Goal: Task Accomplishment & Management: Use online tool/utility

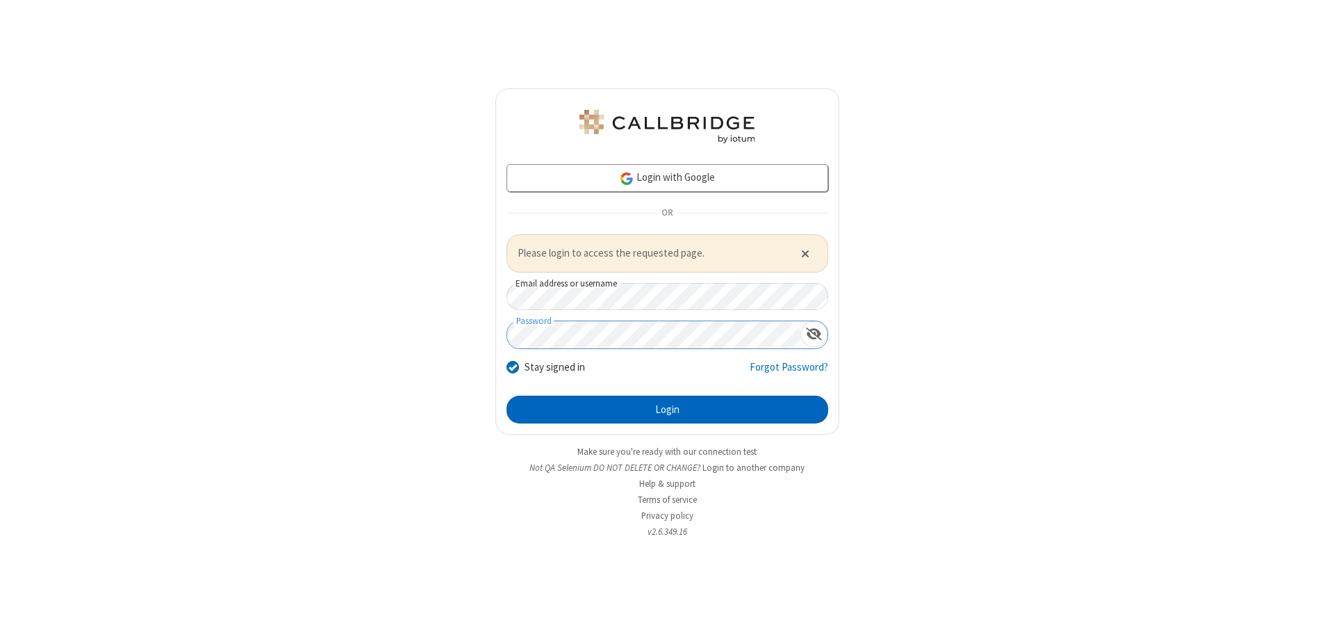
click at [667, 409] on button "Login" at bounding box center [668, 409] width 322 height 28
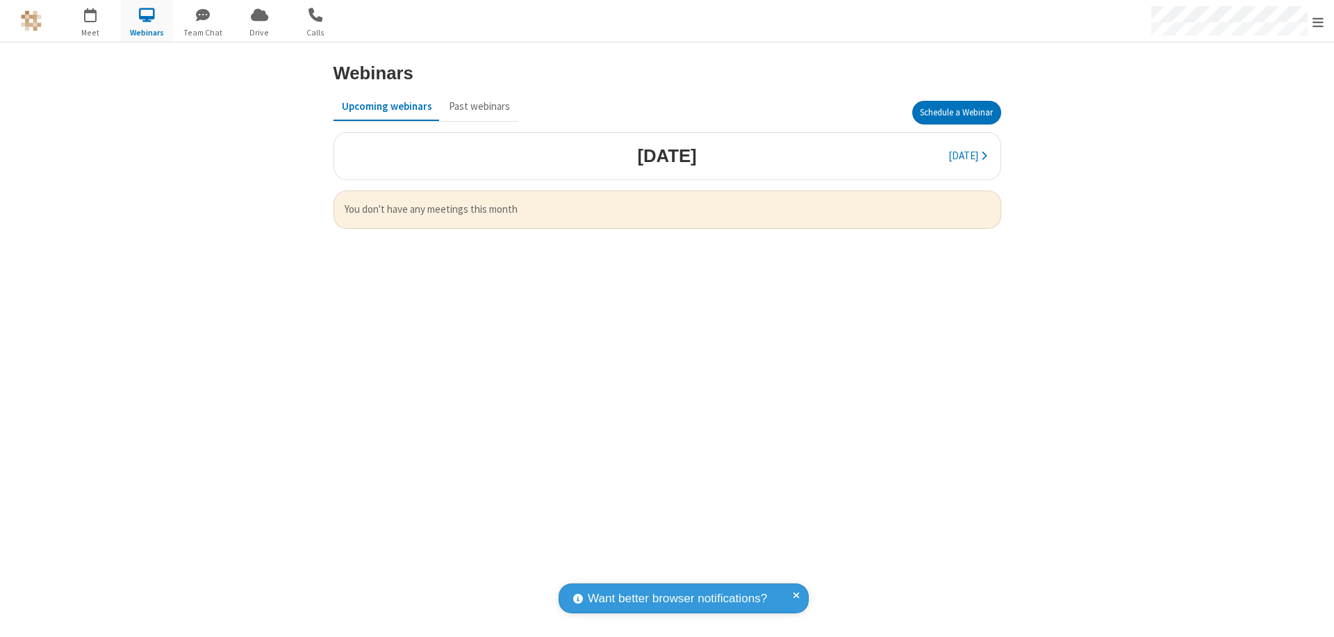
click at [956, 113] on button "Schedule a Webinar" at bounding box center [957, 113] width 89 height 24
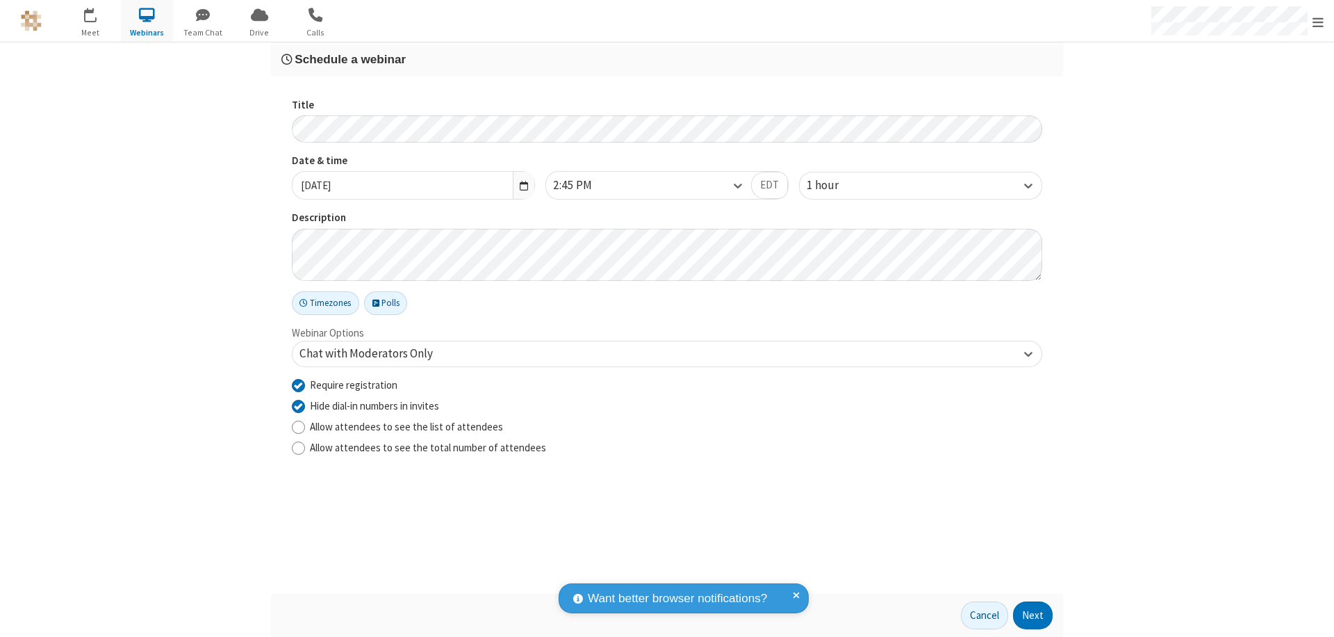
click at [298, 384] on input "Require registration" at bounding box center [298, 384] width 13 height 15
checkbox input "false"
click at [1034, 615] on button "Next" at bounding box center [1033, 615] width 40 height 28
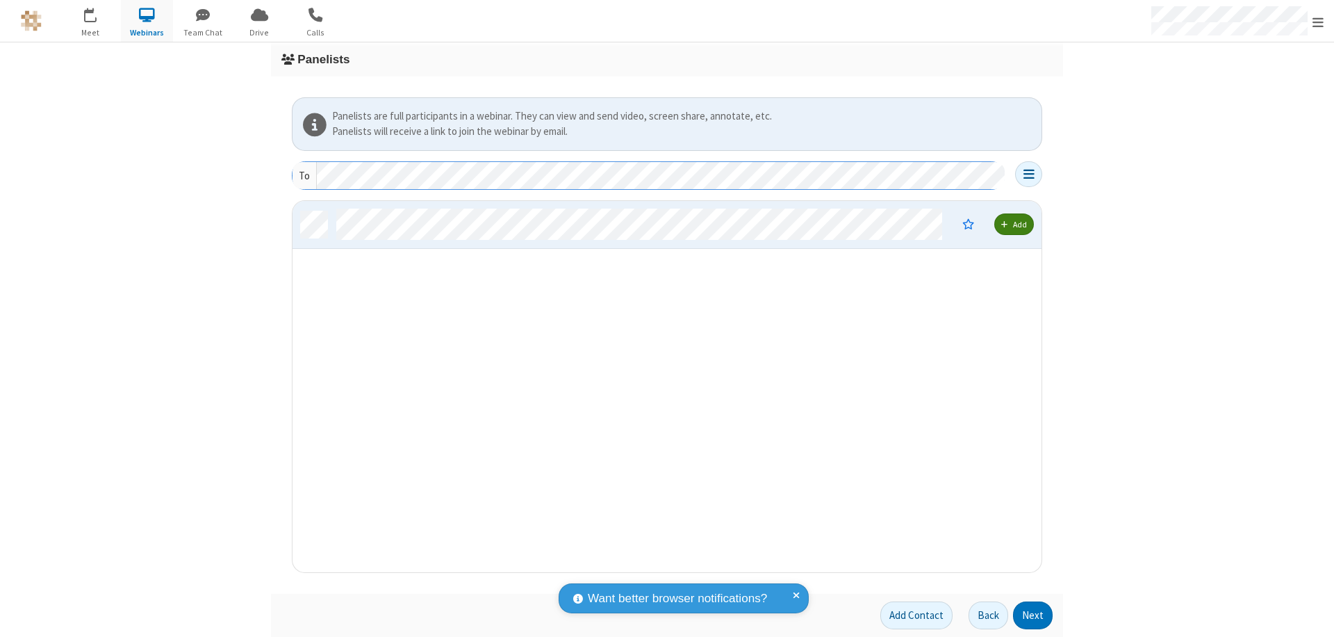
scroll to position [361, 739]
click at [1034, 615] on button "Next" at bounding box center [1033, 615] width 40 height 28
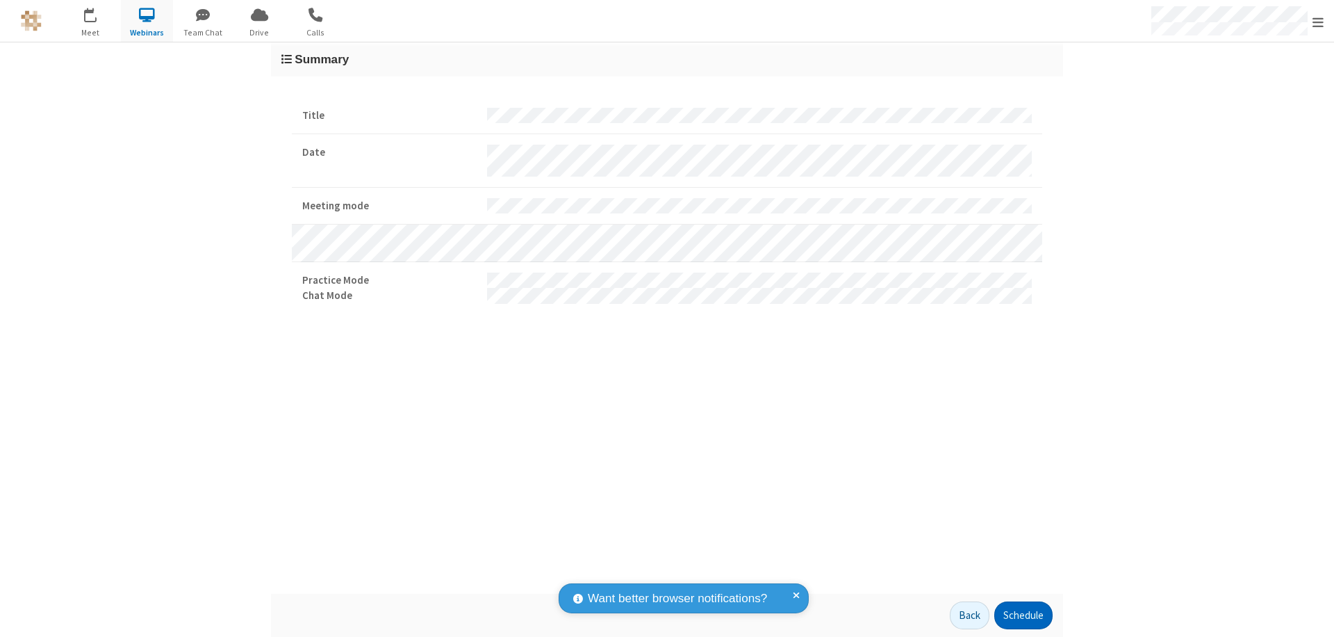
click at [1023, 615] on button "Schedule" at bounding box center [1024, 615] width 58 height 28
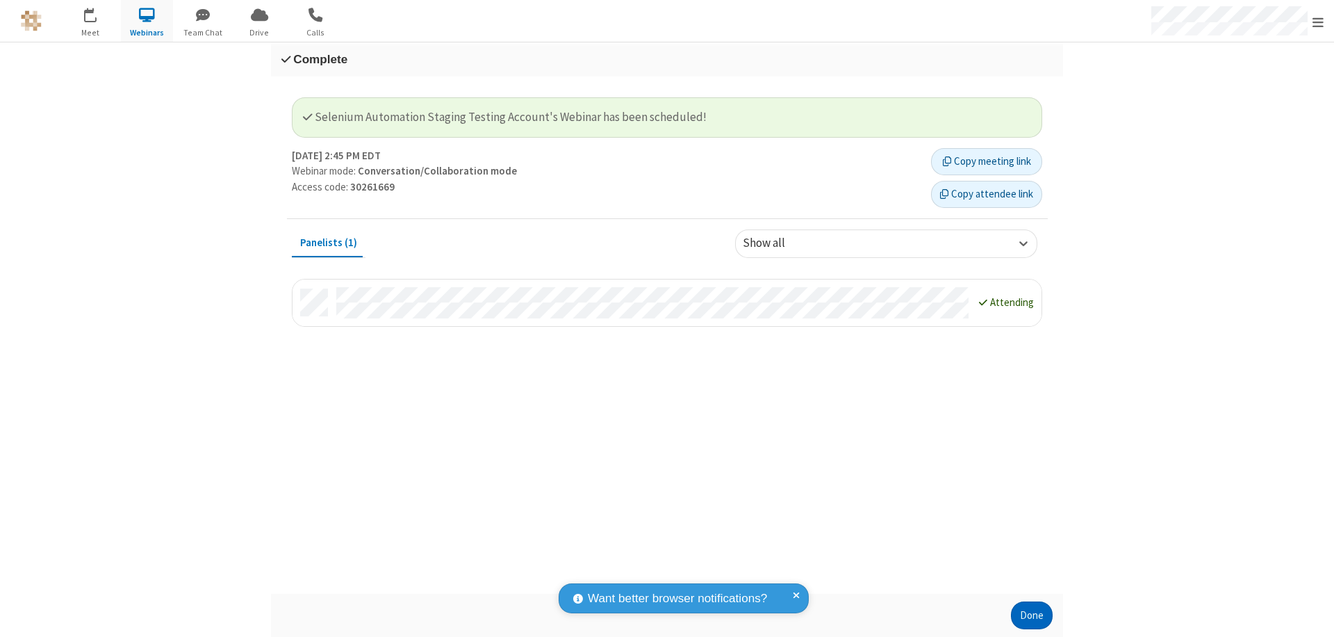
click at [1032, 615] on button "Done" at bounding box center [1032, 615] width 42 height 28
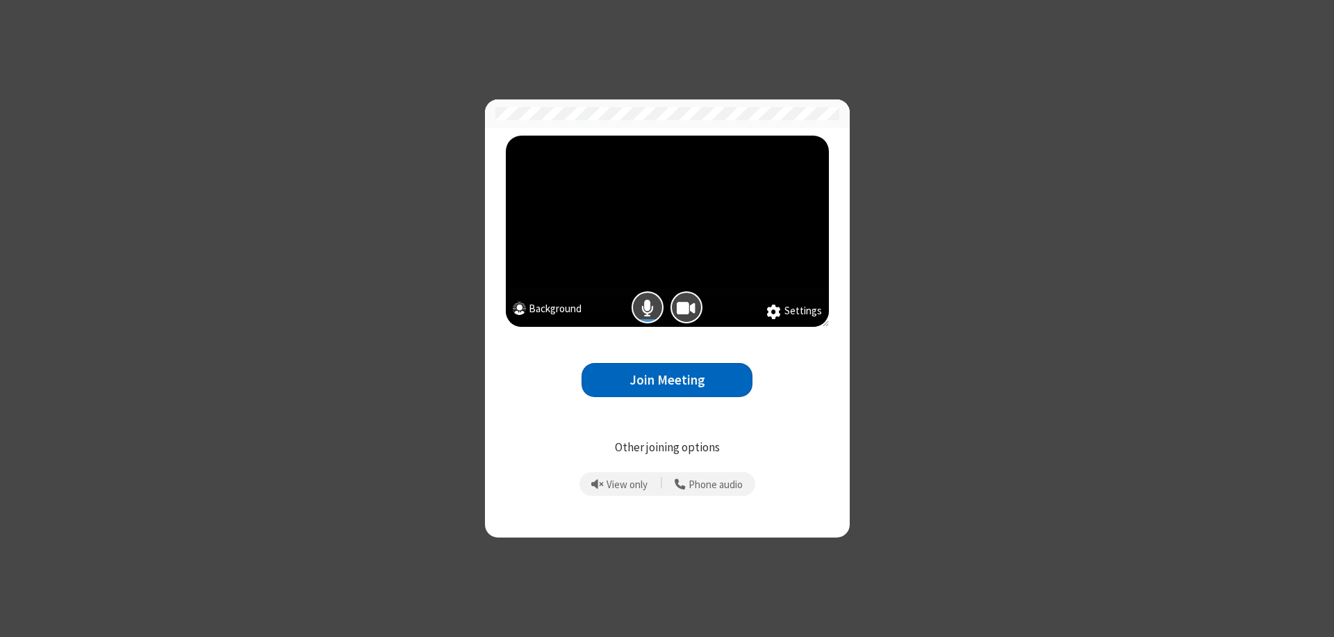
click at [667, 379] on button "Join Meeting" at bounding box center [667, 380] width 171 height 34
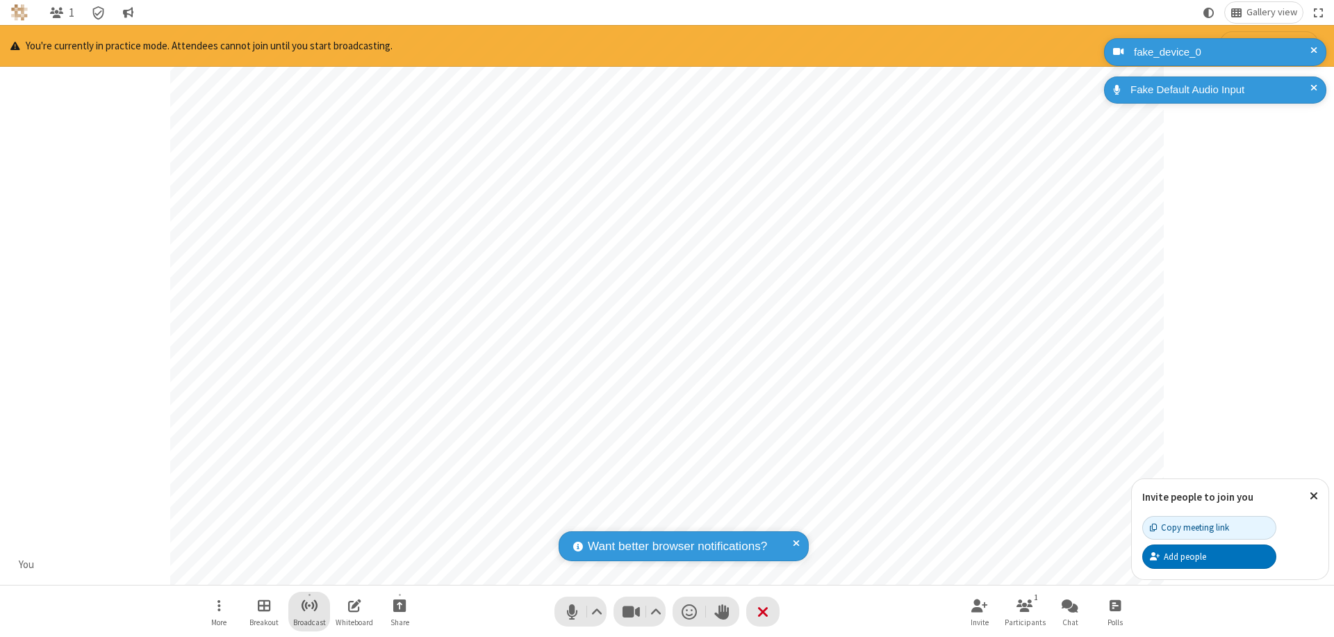
click at [309, 605] on span "Start broadcast" at bounding box center [309, 604] width 17 height 17
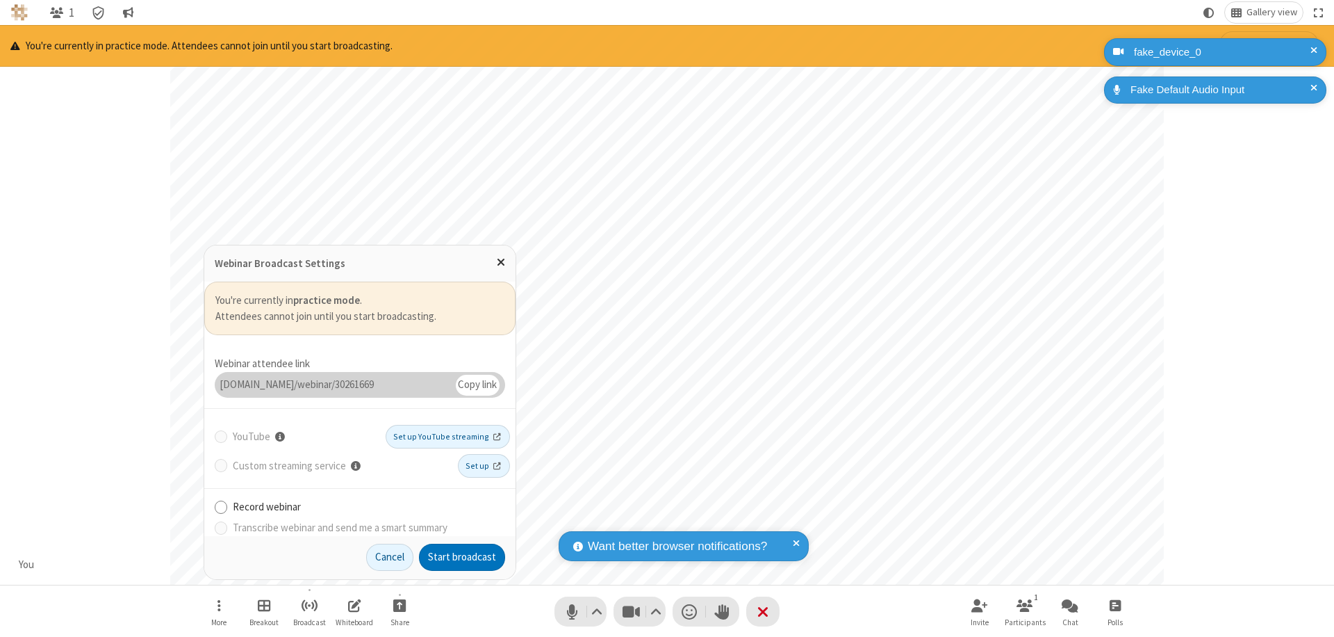
click at [462, 557] on button "Start broadcast" at bounding box center [462, 558] width 86 height 28
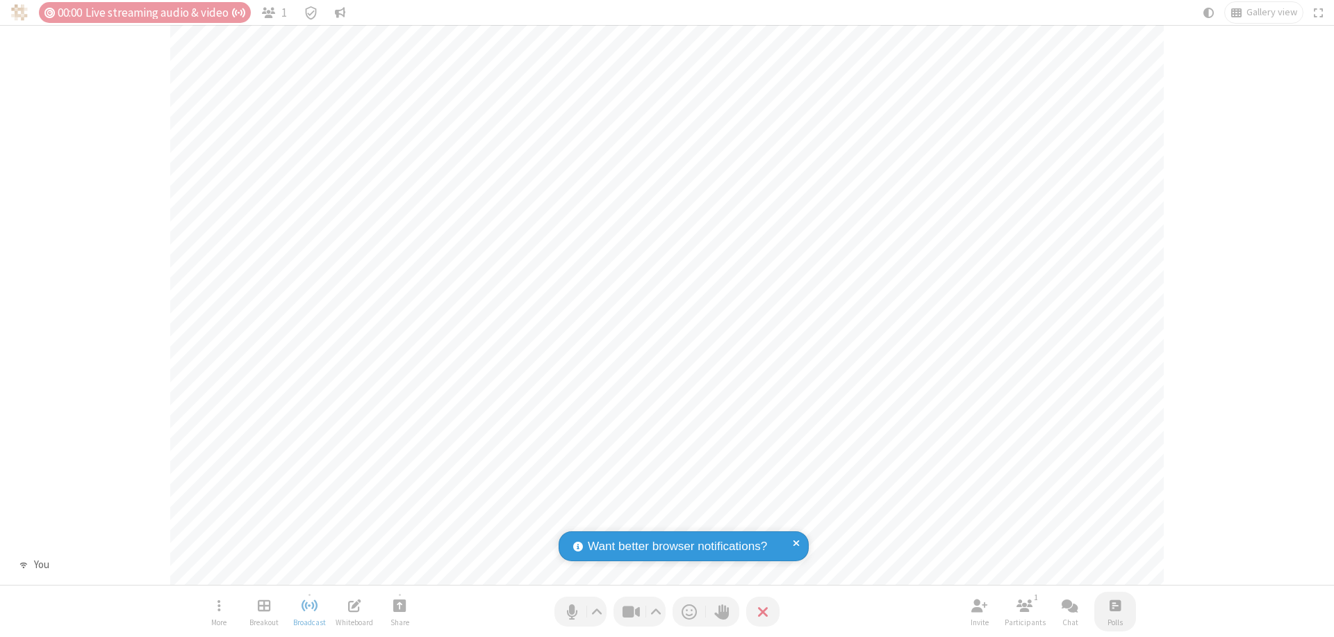
click at [1115, 605] on span "Open poll" at bounding box center [1115, 604] width 11 height 17
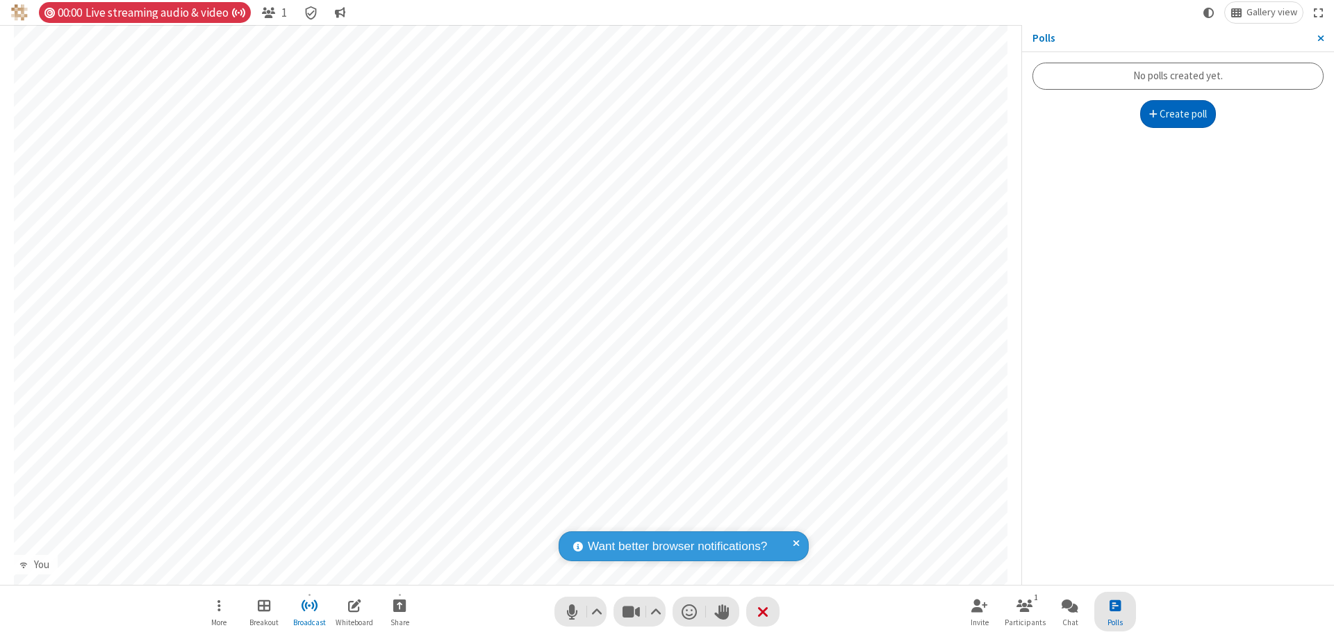
click at [1178, 114] on button "Create poll" at bounding box center [1179, 114] width 76 height 28
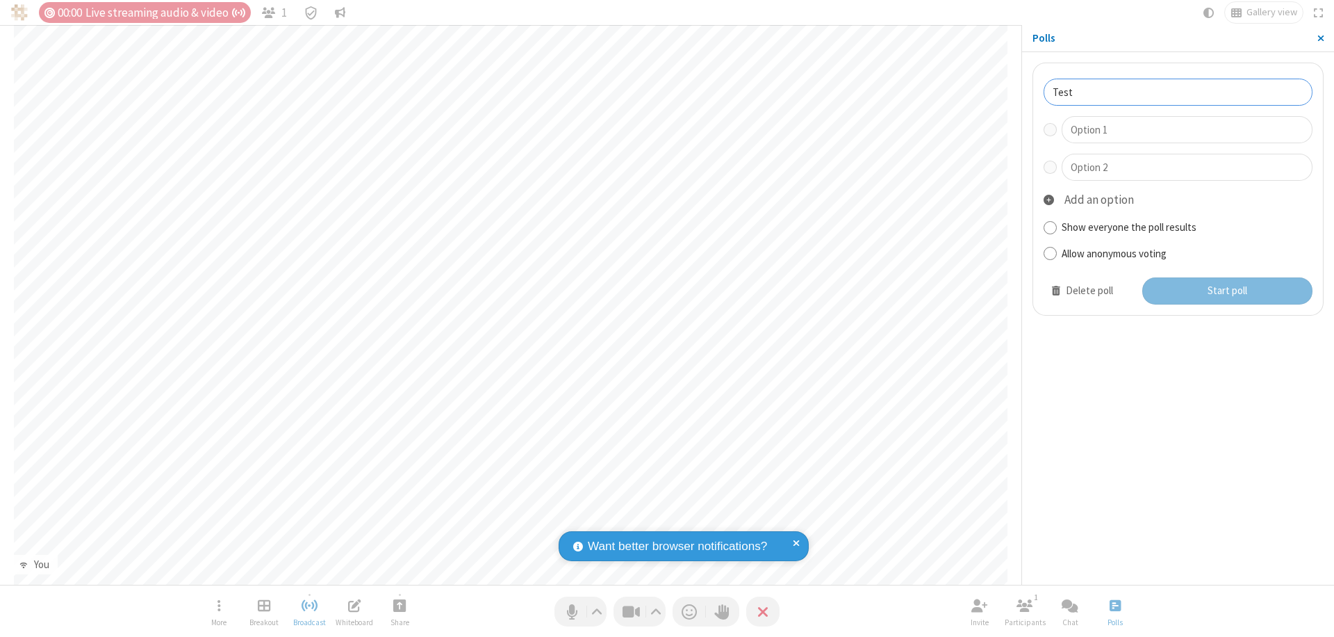
type input "Test"
type input "Yes"
type input "No"
click at [1227, 291] on button "Start poll" at bounding box center [1228, 291] width 171 height 28
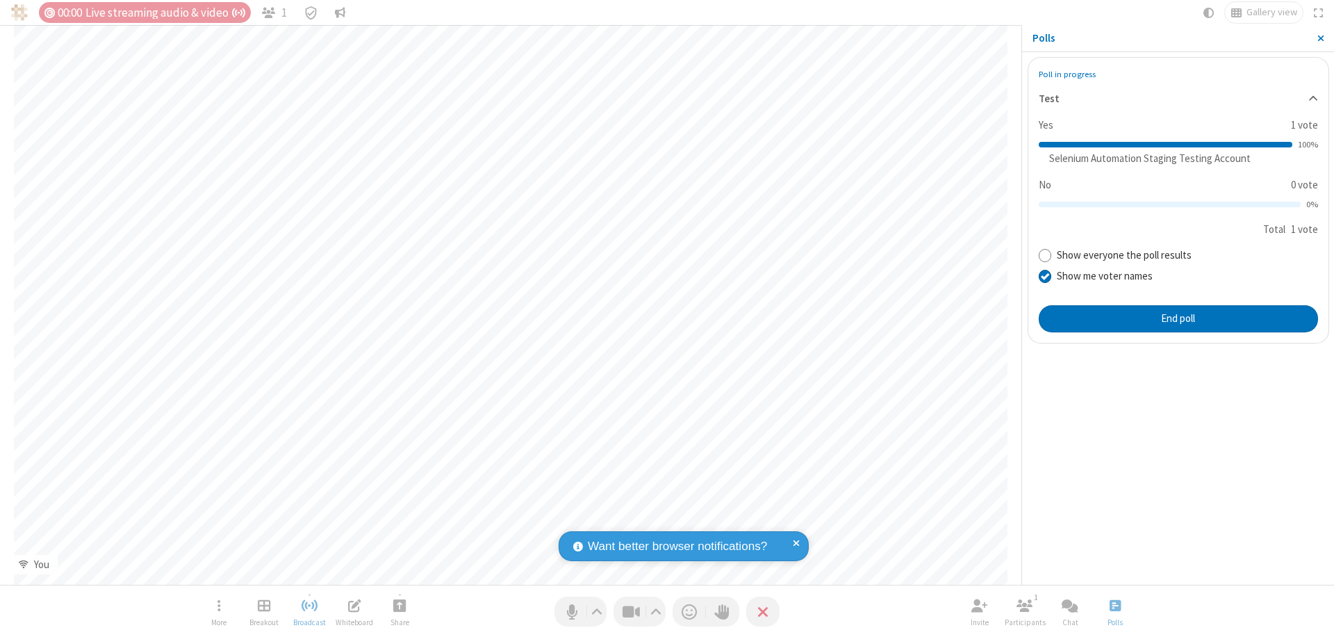
click at [1321, 38] on span "Close sidebar" at bounding box center [1321, 38] width 7 height 11
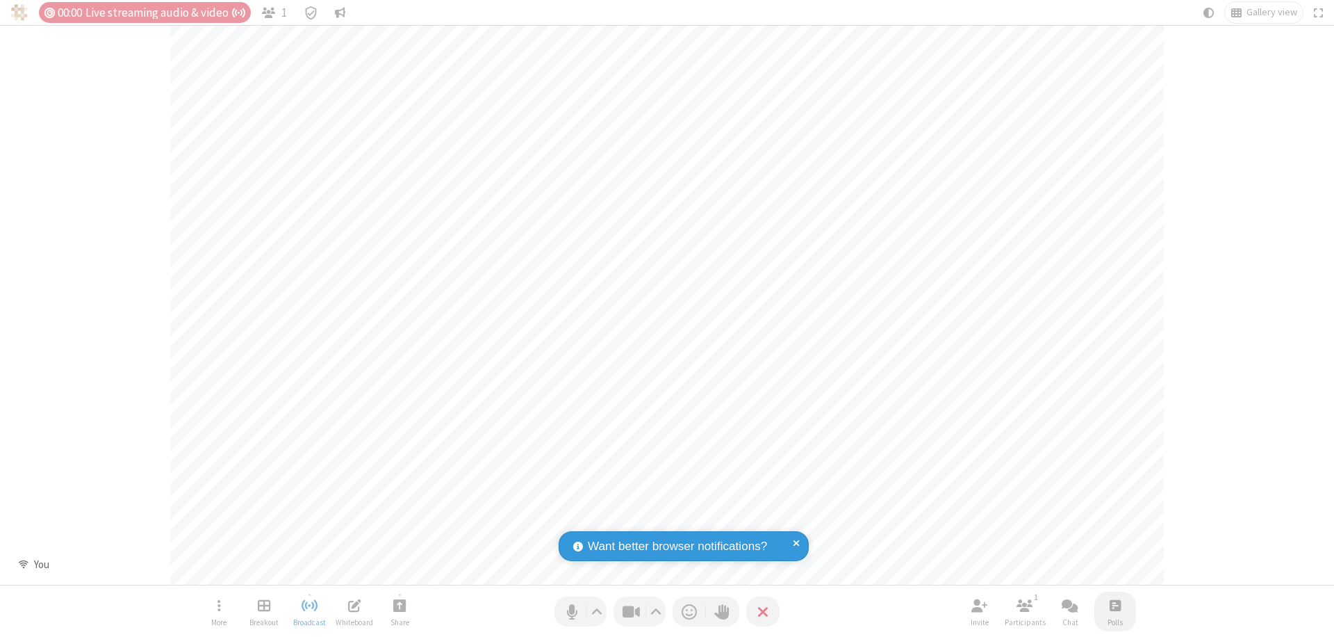
click at [1115, 605] on span "Open poll" at bounding box center [1115, 604] width 11 height 17
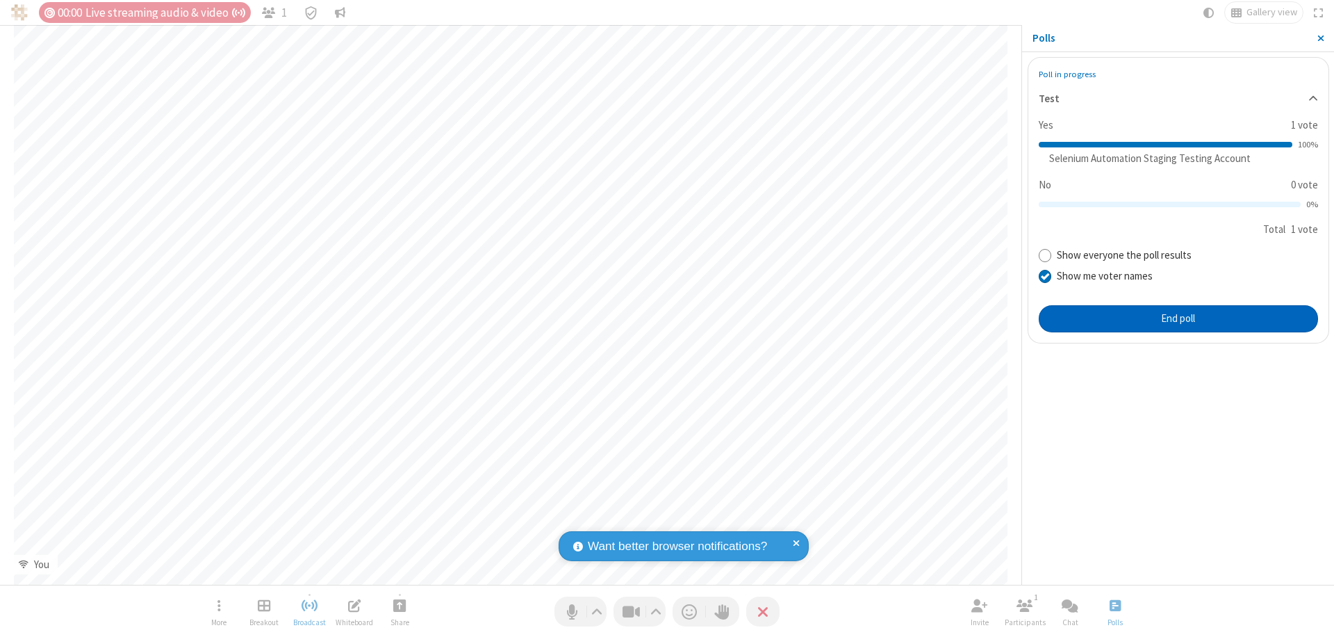
click at [1178, 318] on button "End poll" at bounding box center [1178, 319] width 279 height 28
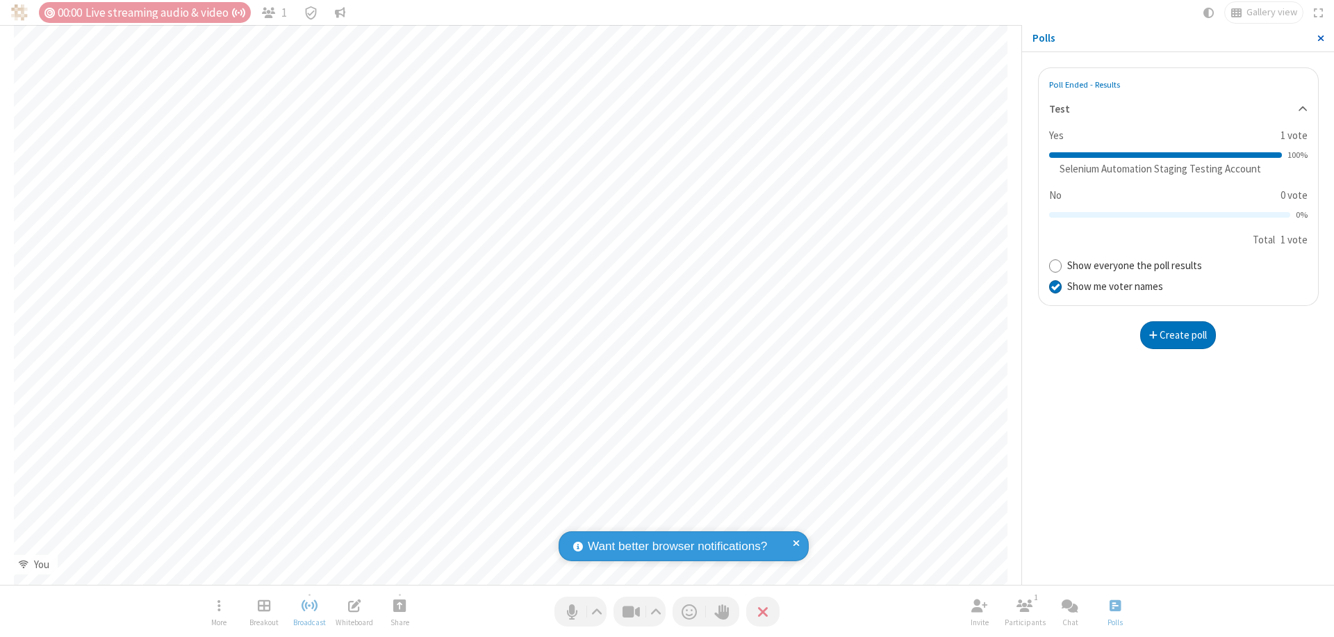
click at [1321, 38] on span "Close sidebar" at bounding box center [1321, 38] width 7 height 11
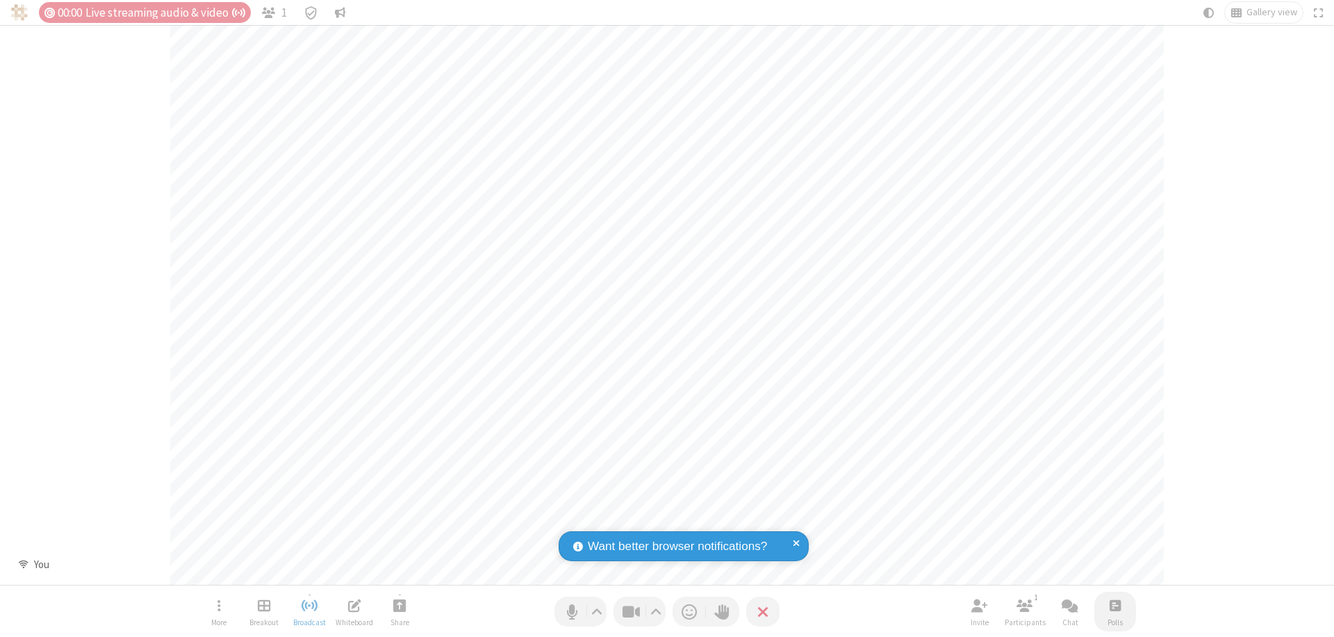
click at [1115, 605] on span "Open poll" at bounding box center [1115, 604] width 11 height 17
